Goal: Task Accomplishment & Management: Use online tool/utility

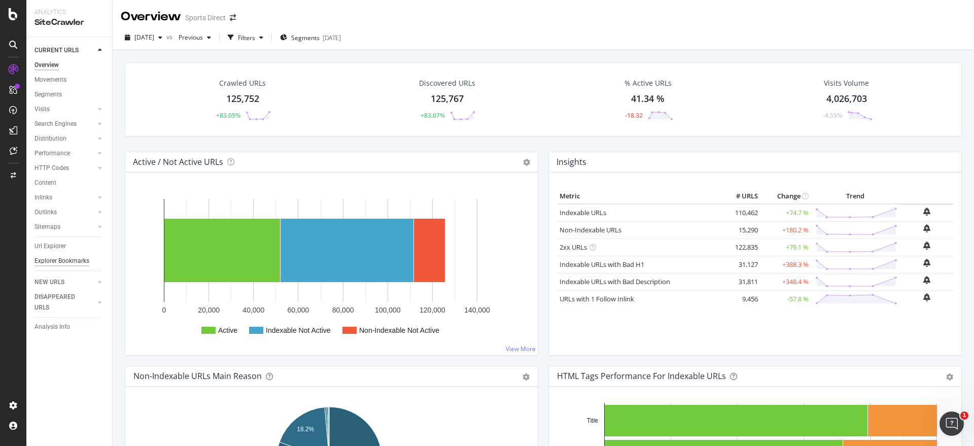
click at [60, 266] on div "Explorer Bookmarks" at bounding box center [61, 261] width 55 height 11
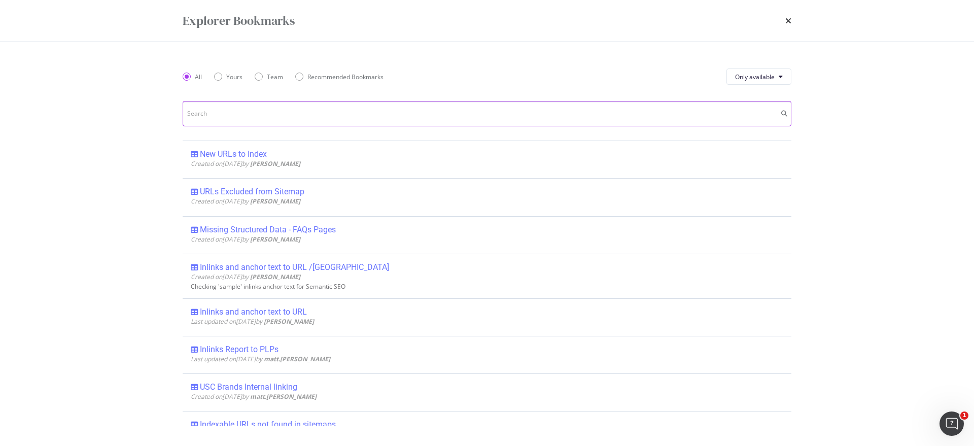
click at [249, 112] on input "modal" at bounding box center [487, 113] width 609 height 25
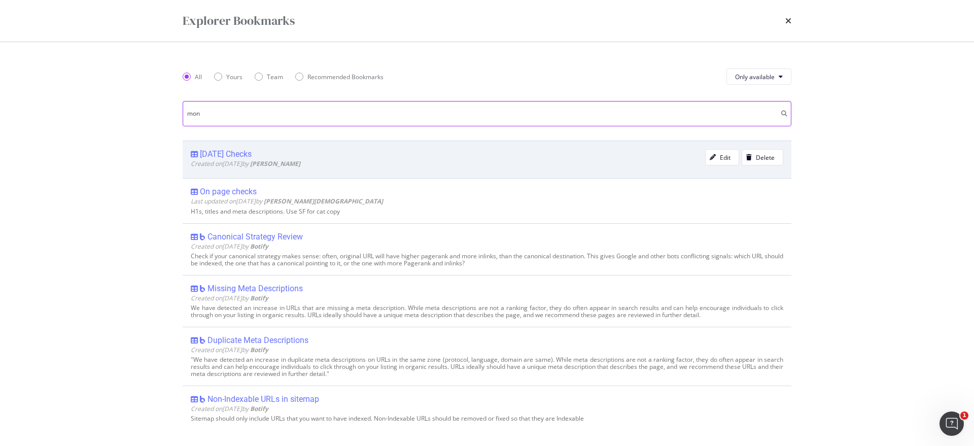
type input "mon"
click at [237, 151] on div "[DATE] Checks" at bounding box center [226, 154] width 52 height 10
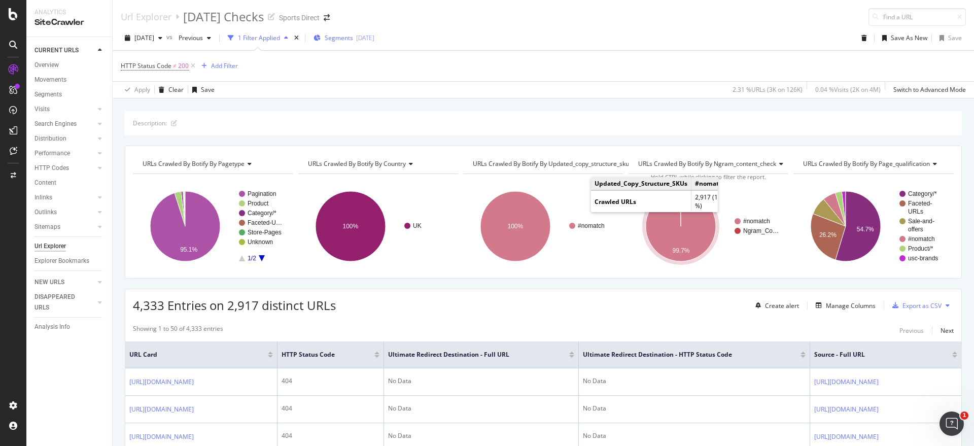
click at [353, 36] on span "Segments" at bounding box center [339, 37] width 28 height 9
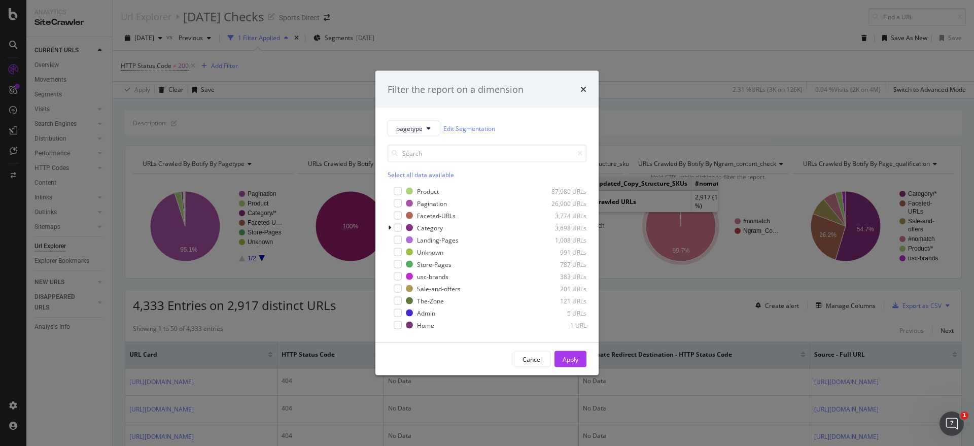
click at [424, 176] on div "Select all data available" at bounding box center [487, 174] width 199 height 9
drag, startPoint x: 401, startPoint y: 188, endPoint x: 444, endPoint y: 205, distance: 46.4
click at [403, 188] on div "Product 87,980 URLs" at bounding box center [487, 191] width 199 height 10
click at [579, 357] on button "Apply" at bounding box center [570, 359] width 32 height 16
